Goal: Information Seeking & Learning: Learn about a topic

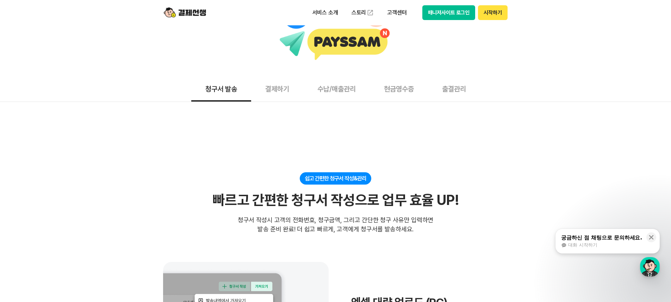
click at [280, 91] on button "결제하기" at bounding box center [277, 89] width 52 height 26
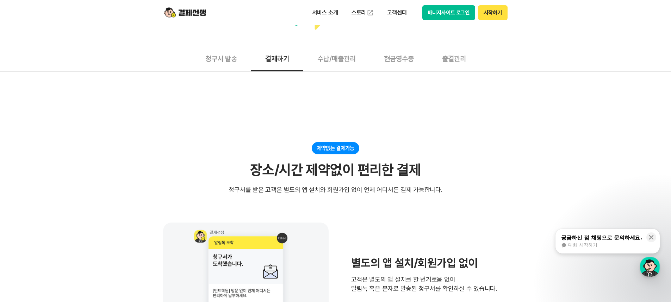
scroll to position [106, 0]
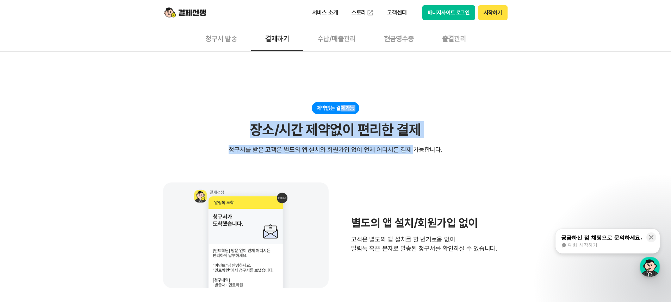
drag, startPoint x: 375, startPoint y: 118, endPoint x: 452, endPoint y: 181, distance: 99.3
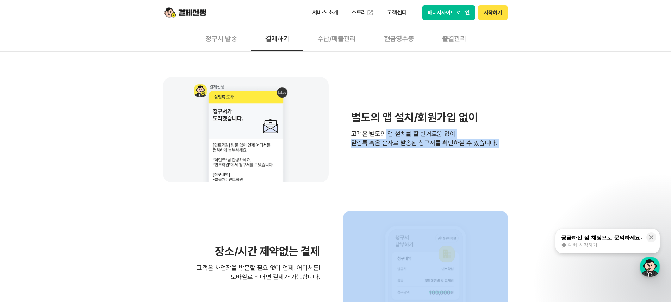
drag, startPoint x: 462, startPoint y: 173, endPoint x: 229, endPoint y: 55, distance: 260.3
click at [293, 86] on div "별도의 앱 설치/회원가입 없이 고객은 별도의 앱 설치를 할 번거로움 없이 알림톡 혹은 문자로 발송된 청구서를 확인하실 수 있습니다. 장소/시간…" at bounding box center [335, 264] width 345 height 374
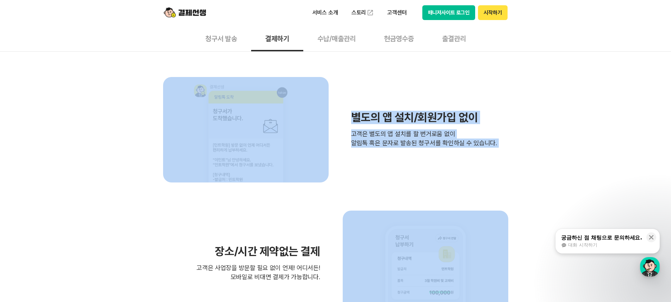
click at [475, 127] on div "별도의 앱 설치/회원가입 없이 고객은 별도의 앱 설치를 할 번거로움 없이 알림톡 혹은 문자로 발송된 청구서를 확인하실 수 있습니다." at bounding box center [424, 130] width 146 height 36
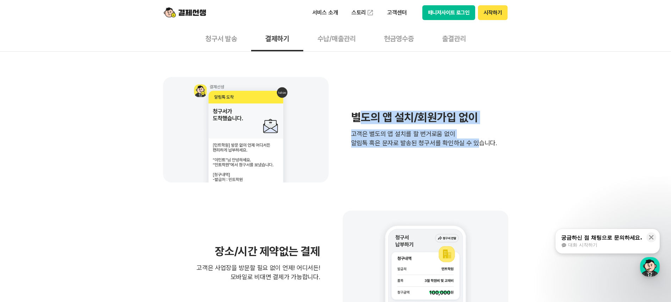
drag, startPoint x: 425, startPoint y: 153, endPoint x: 470, endPoint y: 181, distance: 53.4
click at [470, 181] on div "별도의 앱 설치/회원가입 없이 고객은 별도의 앱 설치를 할 번거로움 없이 알림톡 혹은 문자로 발송된 청구서를 확인하실 수 있습니다." at bounding box center [335, 130] width 345 height 106
click at [471, 181] on div "별도의 앱 설치/회원가입 없이 고객은 별도의 앱 설치를 할 번거로움 없이 알림톡 혹은 문자로 발송된 청구서를 확인하실 수 있습니다." at bounding box center [335, 130] width 345 height 106
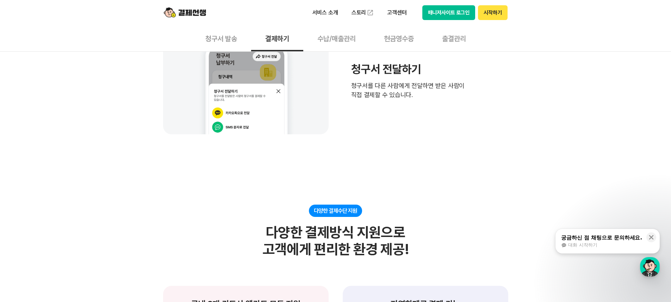
scroll to position [634, 0]
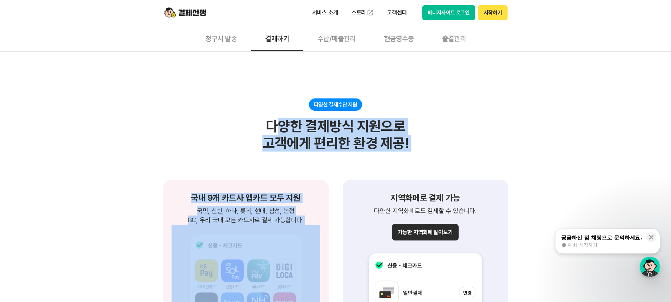
drag, startPoint x: 287, startPoint y: 115, endPoint x: 407, endPoint y: 160, distance: 128.0
click at [412, 145] on div "다양한 결제수단 지원 다양한 결제방식 지원으로 고객에게 편리한 환경 제공!" at bounding box center [335, 125] width 345 height 53
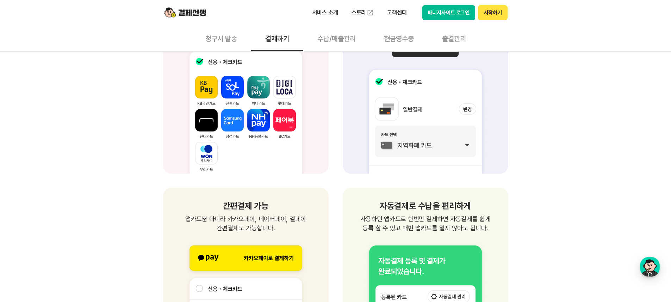
scroll to position [739, 0]
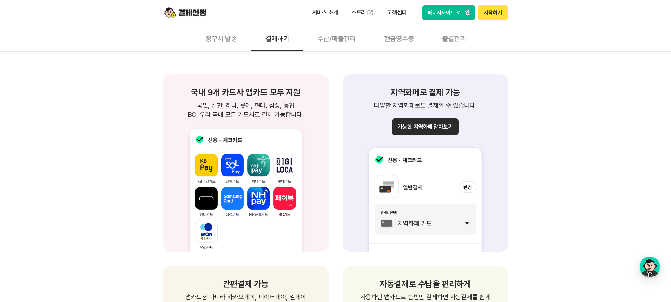
click at [427, 125] on button "가능한 지역화폐 알아보기" at bounding box center [425, 127] width 66 height 17
